Goal: Task Accomplishment & Management: Complete application form

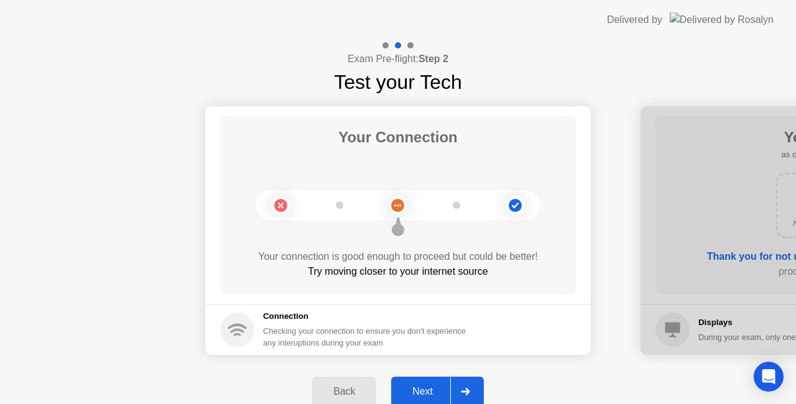
click at [409, 395] on div "Next" at bounding box center [422, 391] width 55 height 11
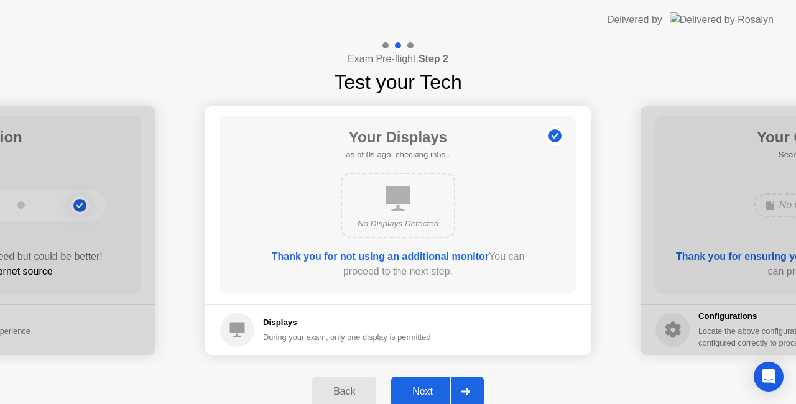
click at [409, 395] on div "Next" at bounding box center [422, 391] width 55 height 11
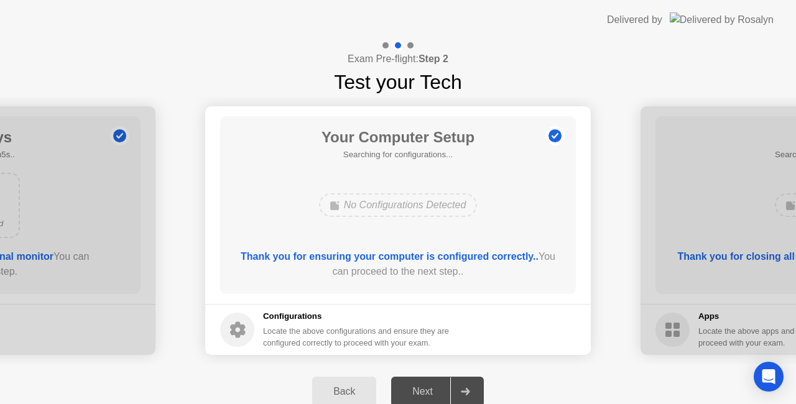
click at [441, 387] on div "Next" at bounding box center [422, 391] width 55 height 11
click at [365, 392] on div "Back" at bounding box center [344, 391] width 57 height 11
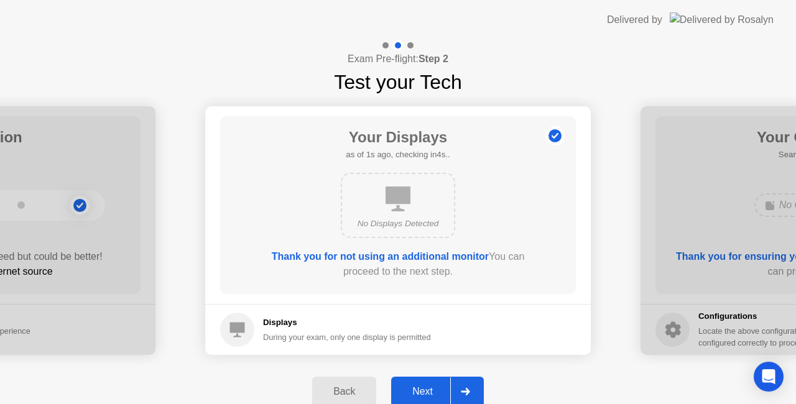
click at [416, 388] on div "Next" at bounding box center [422, 391] width 55 height 11
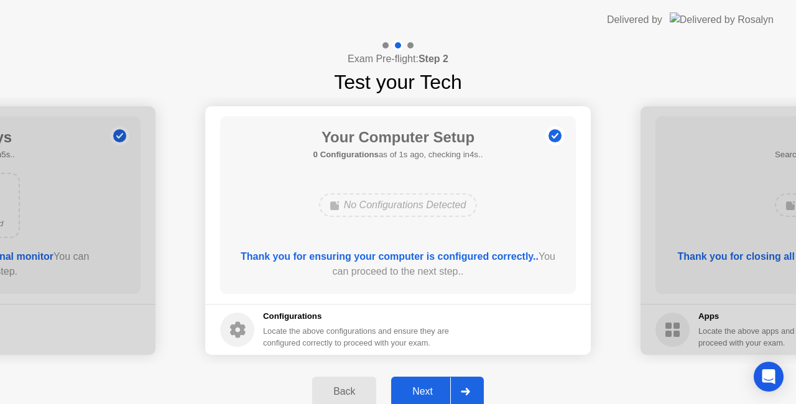
click at [416, 388] on div "Next" at bounding box center [422, 391] width 55 height 11
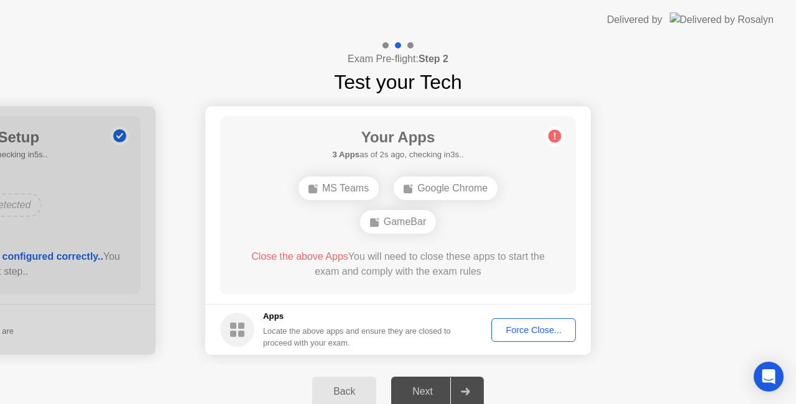
click at [547, 331] on div "Force Close..." at bounding box center [533, 330] width 76 height 10
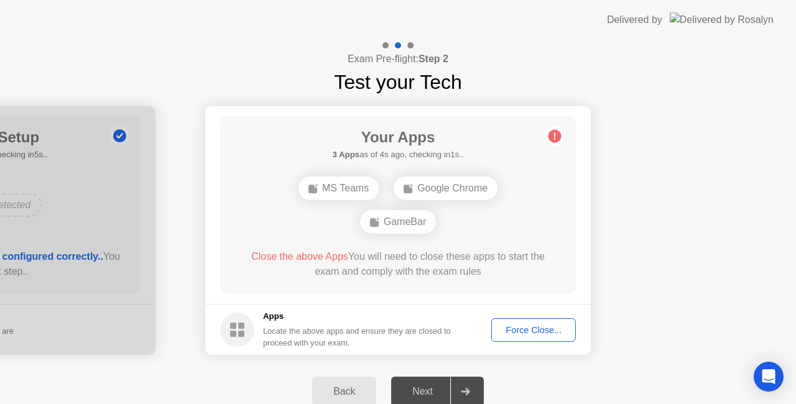
click at [533, 332] on div "Force Close..." at bounding box center [533, 330] width 76 height 10
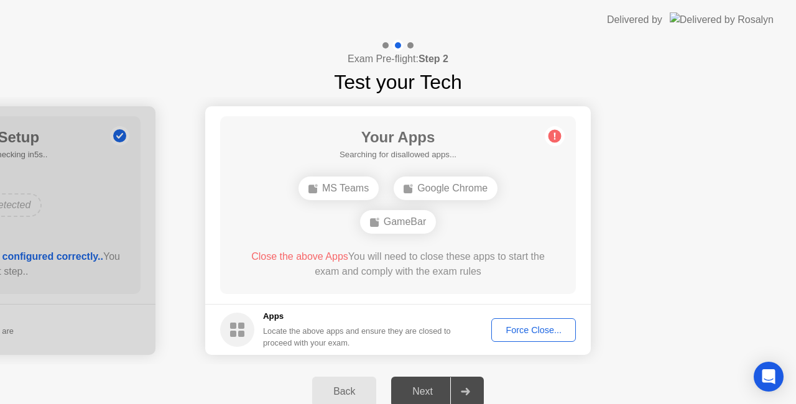
click at [523, 322] on button "Force Close..." at bounding box center [533, 330] width 85 height 24
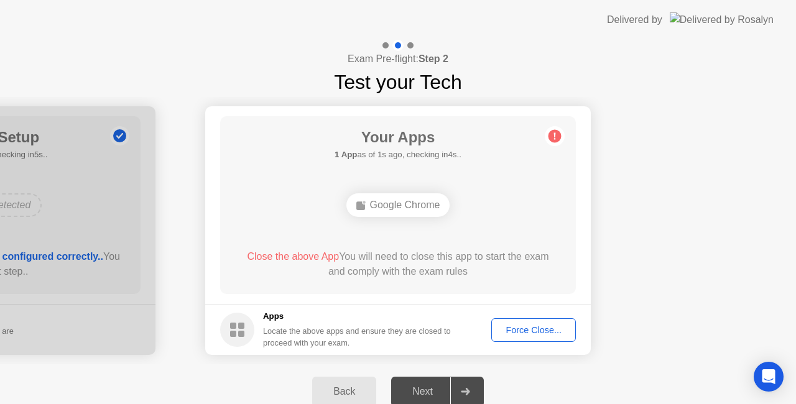
click at [504, 335] on div "Force Close..." at bounding box center [533, 330] width 76 height 10
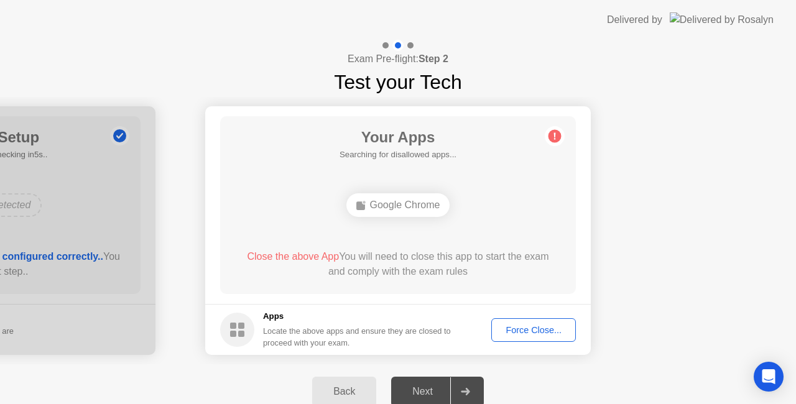
click at [532, 334] on div "Force Close..." at bounding box center [533, 330] width 76 height 10
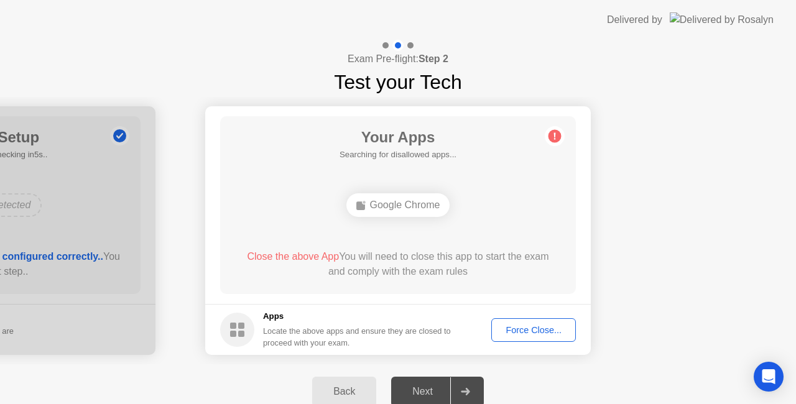
click at [520, 329] on div "Force Close..." at bounding box center [533, 330] width 76 height 10
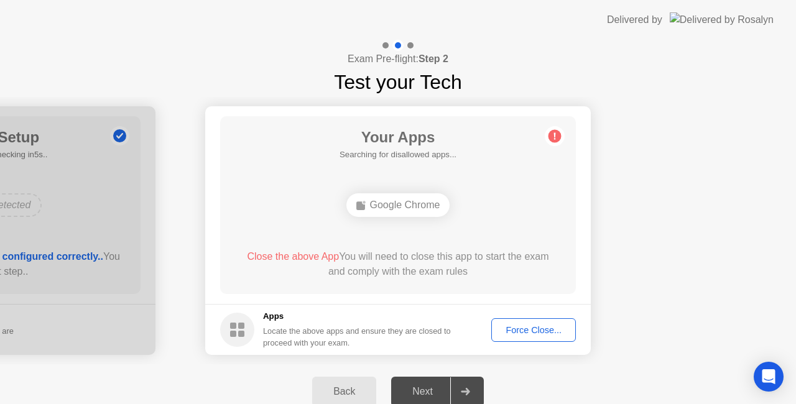
click at [552, 321] on button "Force Close..." at bounding box center [533, 330] width 85 height 24
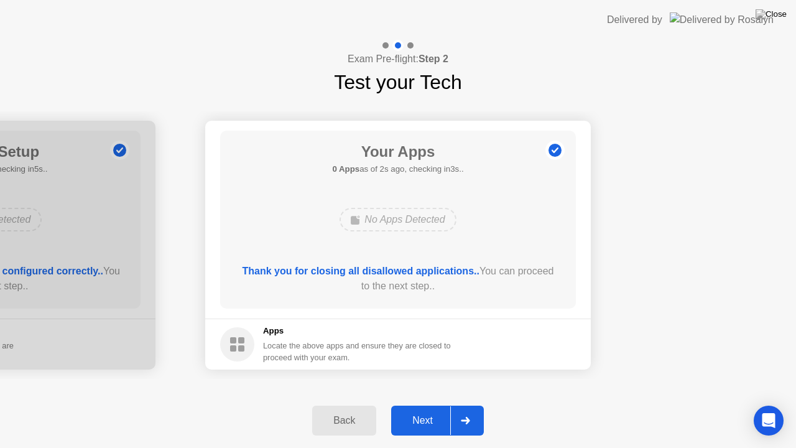
click at [421, 403] on div "Next" at bounding box center [422, 420] width 55 height 11
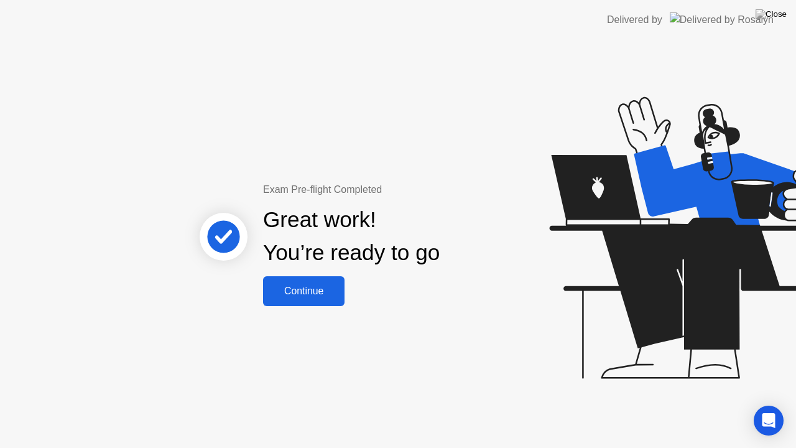
click at [325, 293] on div "Continue" at bounding box center [304, 290] width 74 height 11
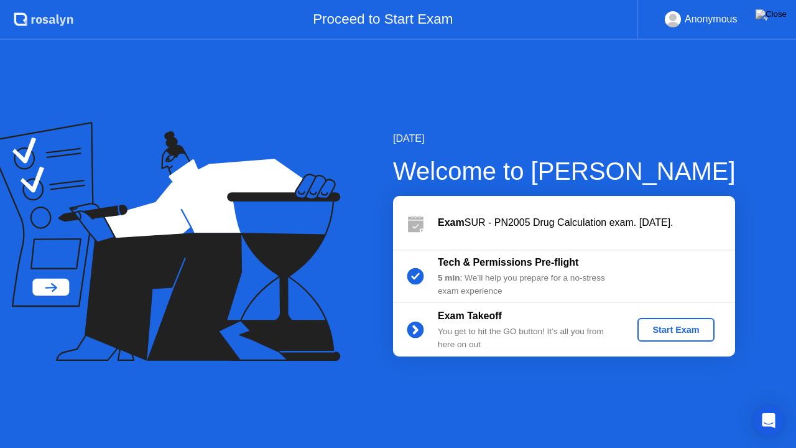
click at [669, 331] on div "Start Exam" at bounding box center [675, 330] width 67 height 10
